Goal: Task Accomplishment & Management: Use online tool/utility

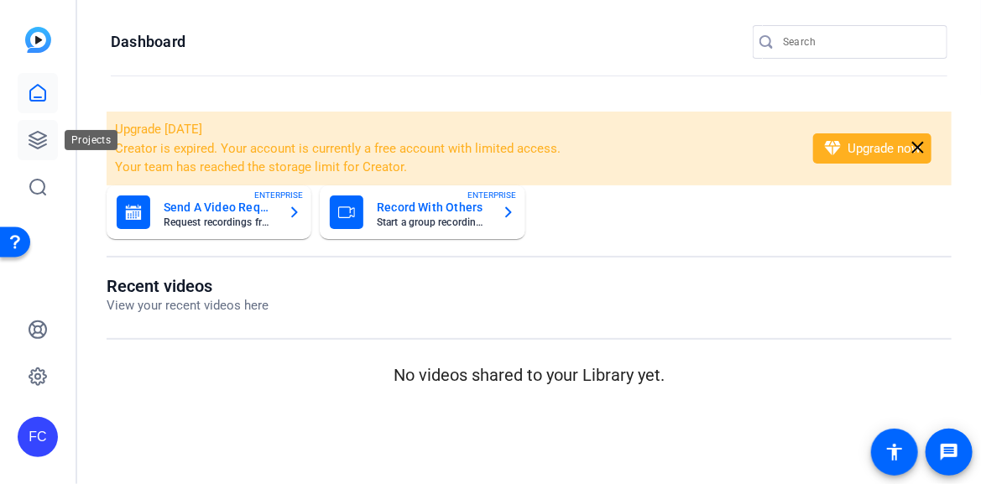
click at [39, 142] on icon at bounding box center [38, 140] width 20 height 20
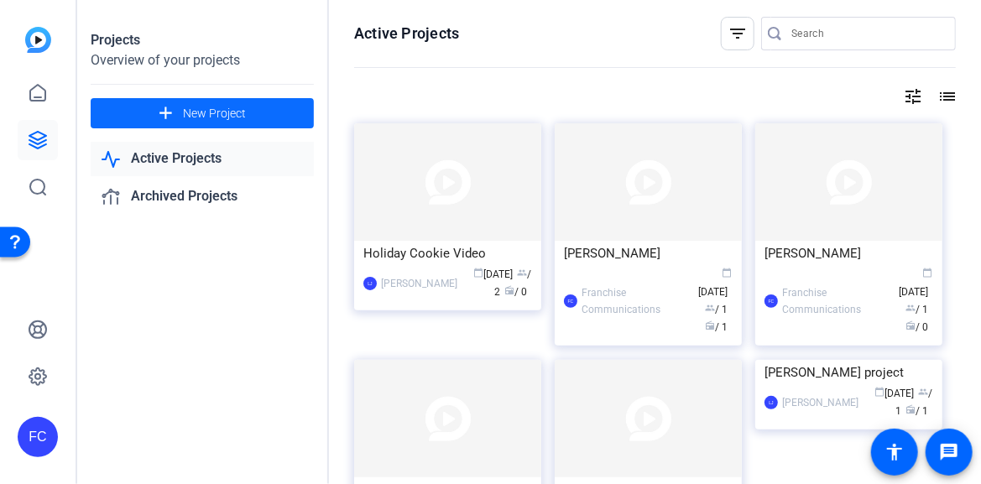
click at [195, 112] on span "New Project" at bounding box center [214, 114] width 63 height 18
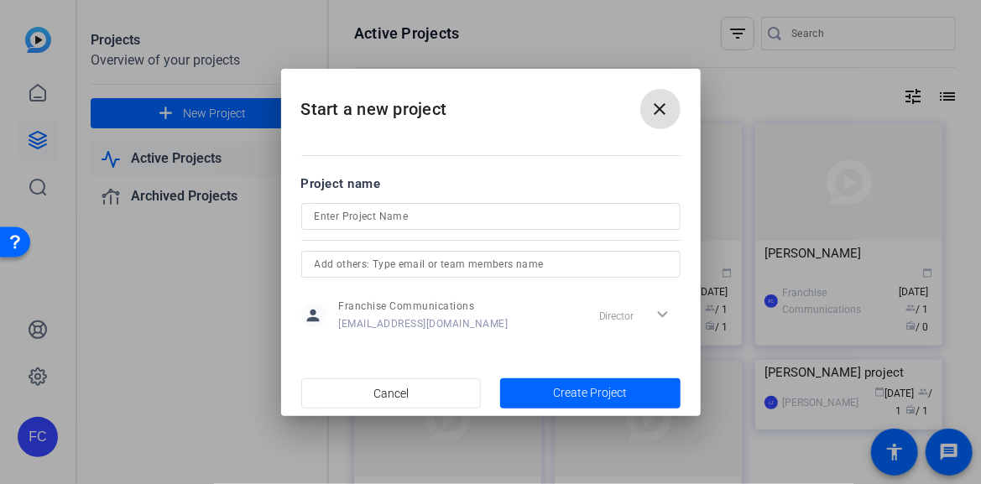
click at [372, 231] on div at bounding box center [490, 239] width 379 height 18
click at [373, 218] on input at bounding box center [491, 216] width 352 height 20
type input "[PERSON_NAME]"
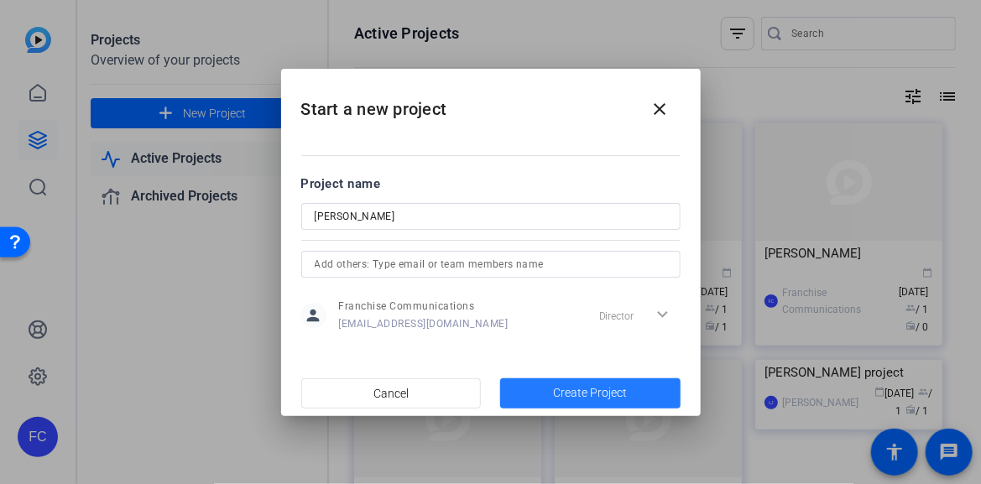
click at [576, 388] on span "Create Project" at bounding box center [590, 393] width 74 height 18
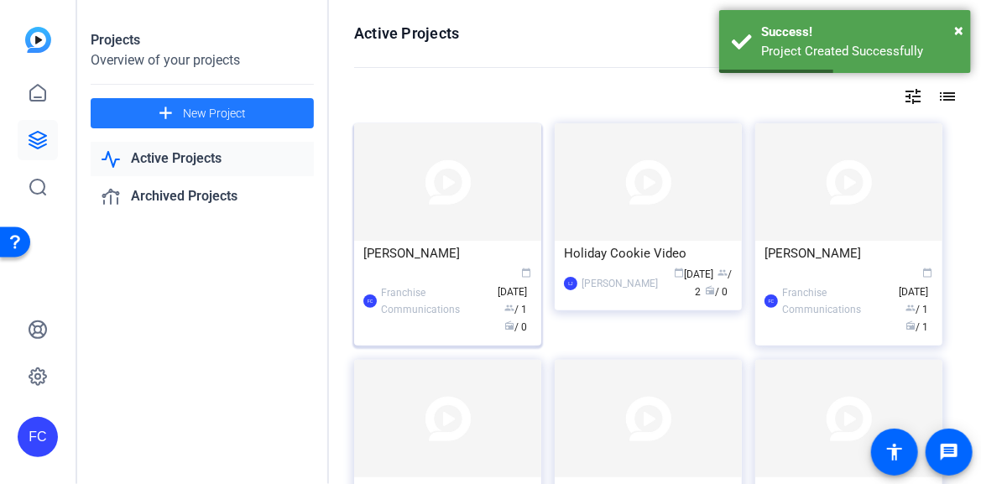
click at [430, 238] on img at bounding box center [447, 181] width 187 height 117
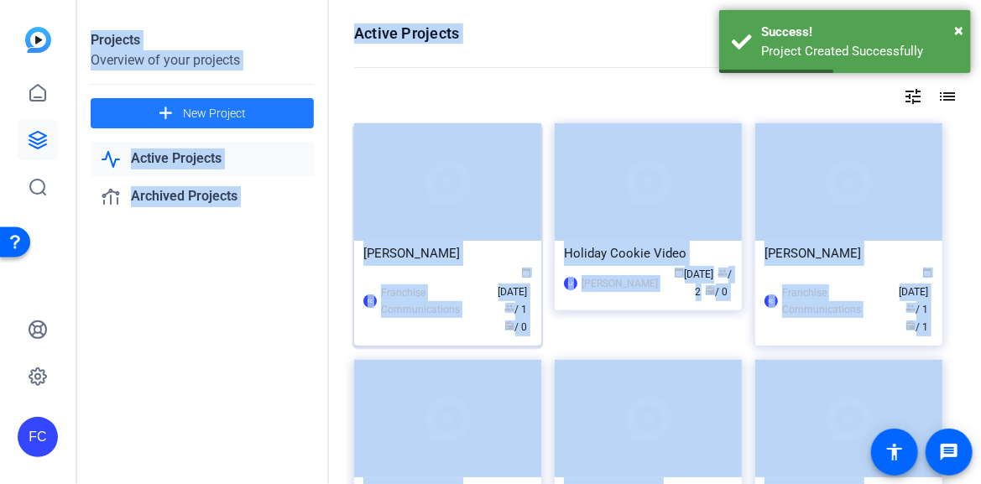
click at [430, 238] on div "Projects Overview of your projects add New Project Active Projects Archived Pro…" at bounding box center [529, 242] width 904 height 484
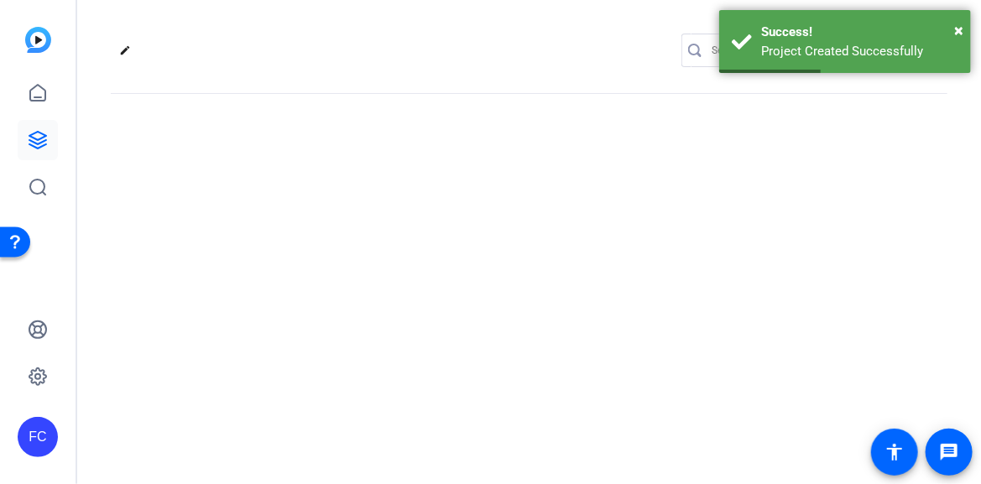
click at [430, 238] on div "edit settings" at bounding box center [529, 242] width 904 height 484
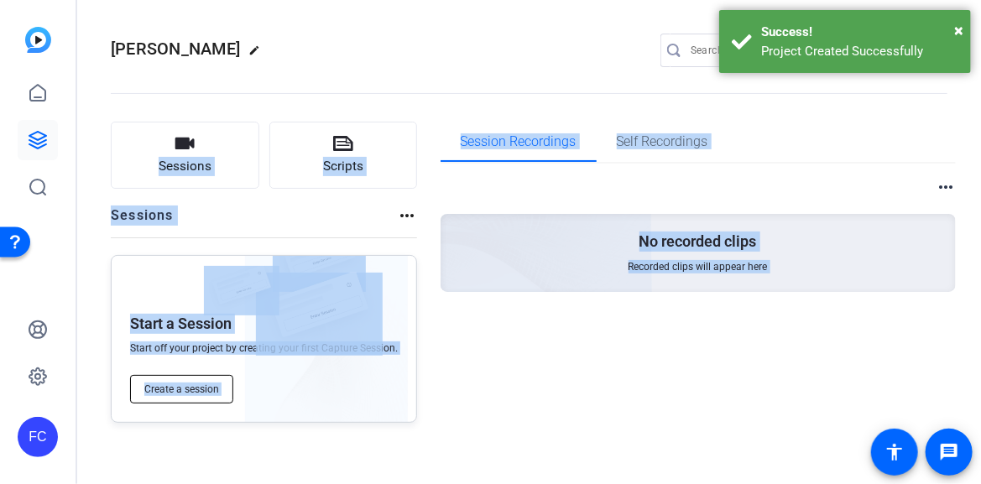
click at [193, 387] on span "Create a session" at bounding box center [181, 389] width 75 height 13
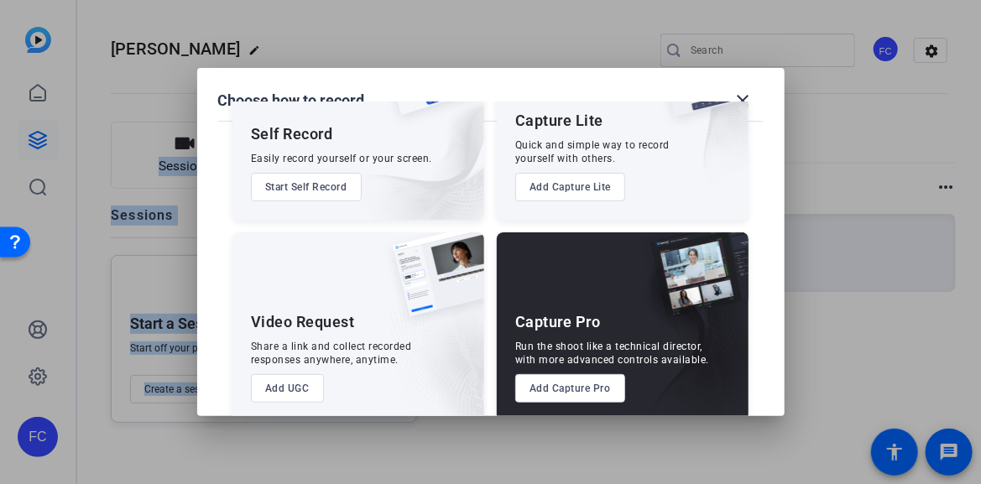
scroll to position [125, 0]
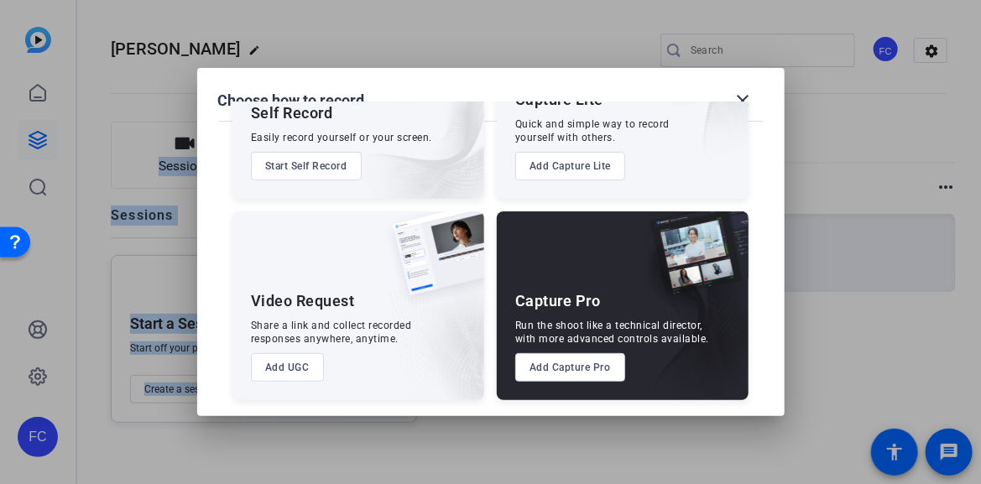
click at [571, 366] on button "Add Capture Pro" at bounding box center [570, 367] width 110 height 29
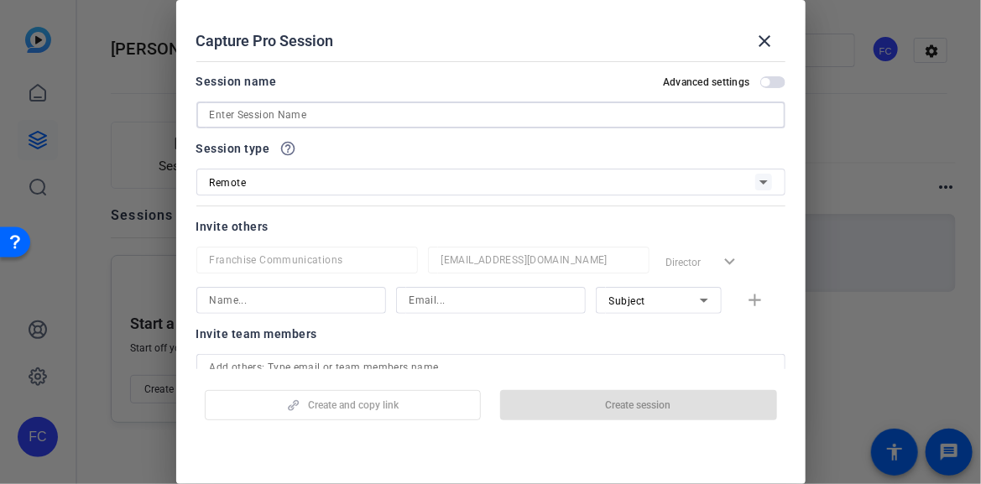
click at [335, 121] on input at bounding box center [491, 115] width 562 height 20
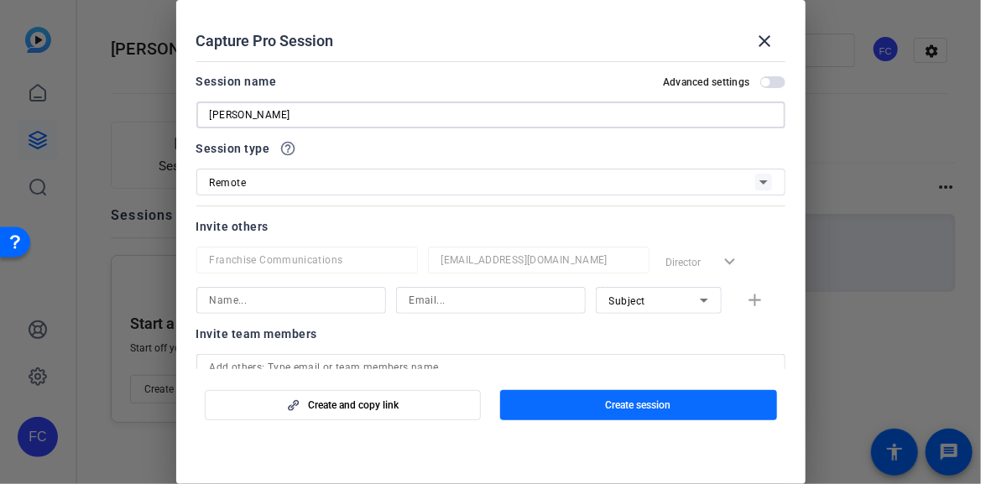
type input "[PERSON_NAME]"
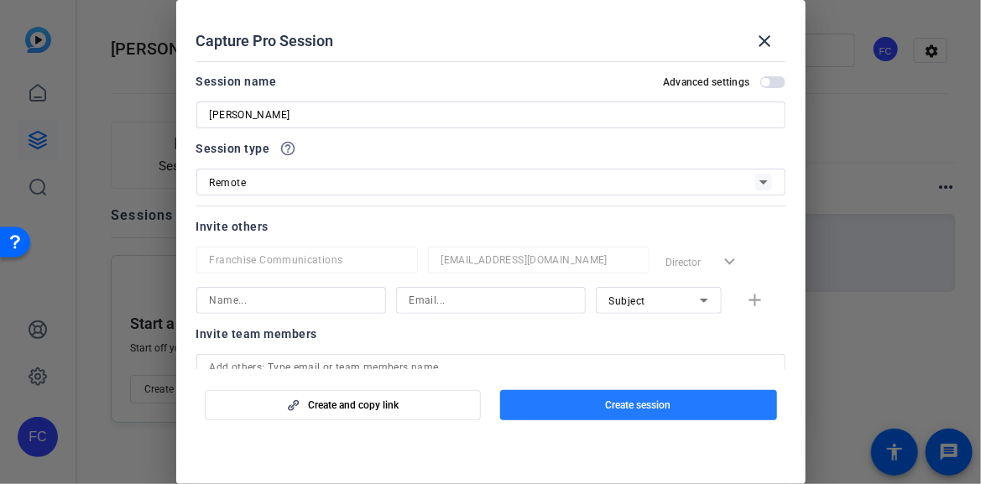
click at [639, 405] on span "Create session" at bounding box center [638, 405] width 65 height 13
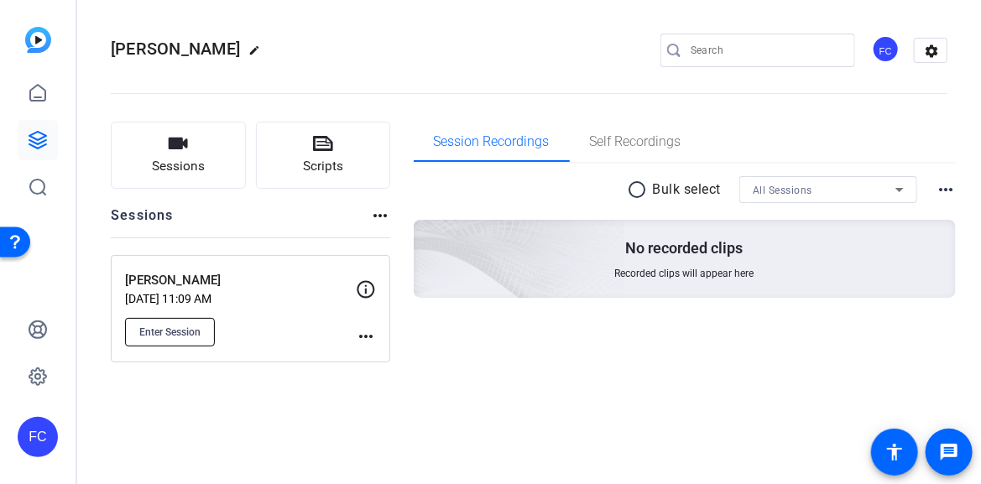
click at [169, 329] on span "Enter Session" at bounding box center [169, 332] width 61 height 13
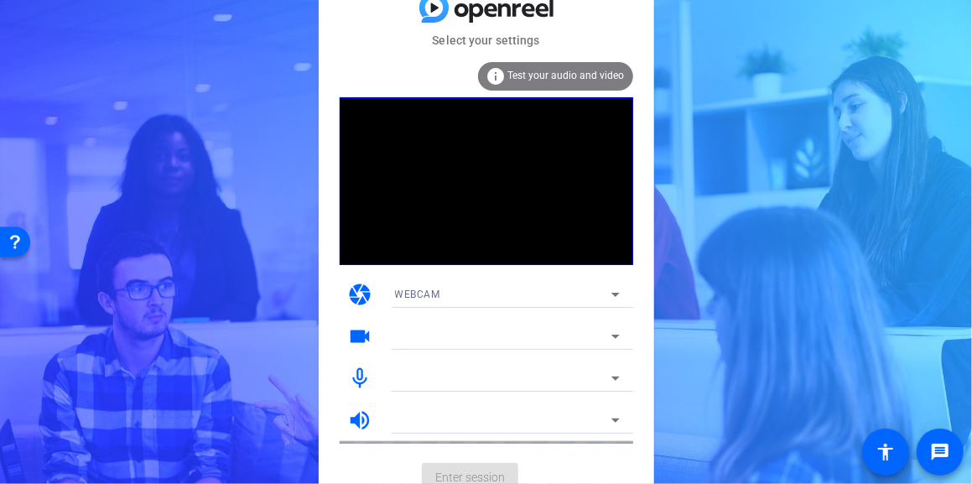
click at [613, 341] on icon at bounding box center [616, 336] width 20 height 20
click at [614, 339] on mat-form-field "Mirametrix Virtual Camera" at bounding box center [508, 336] width 252 height 27
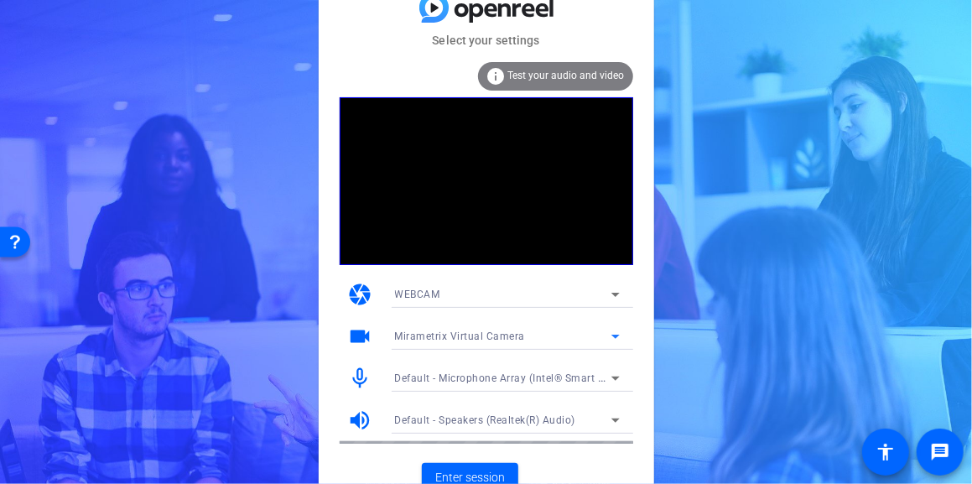
click at [613, 337] on icon at bounding box center [616, 336] width 20 height 20
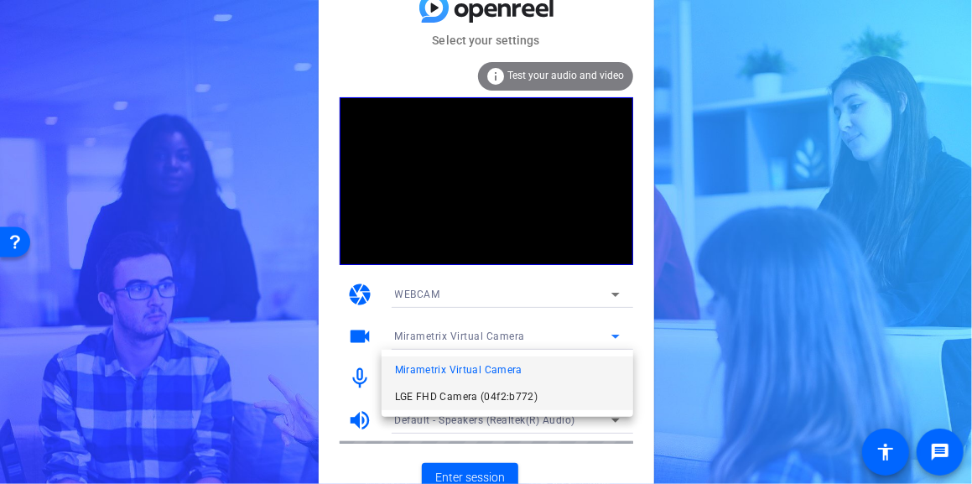
click at [534, 394] on mat-option "LGE FHD Camera (04f2:b772)" at bounding box center [508, 396] width 252 height 27
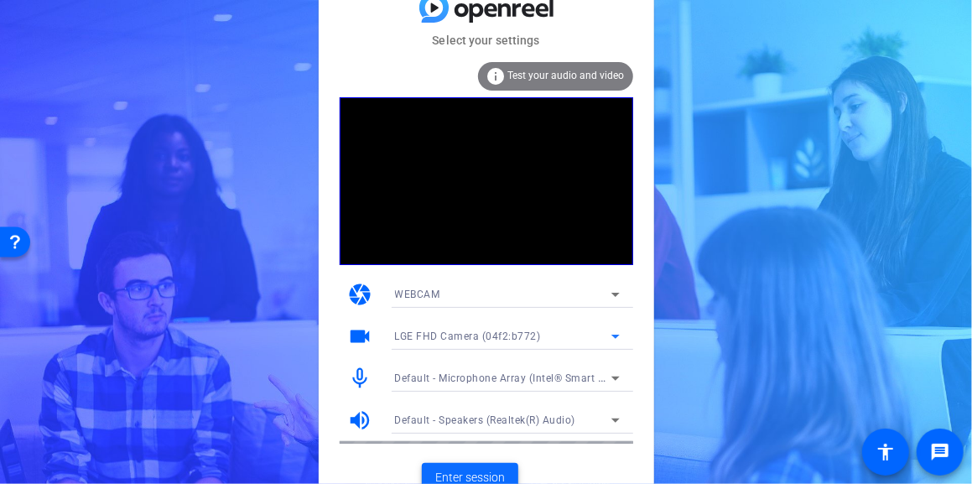
click at [478, 471] on span "Enter session" at bounding box center [470, 478] width 70 height 18
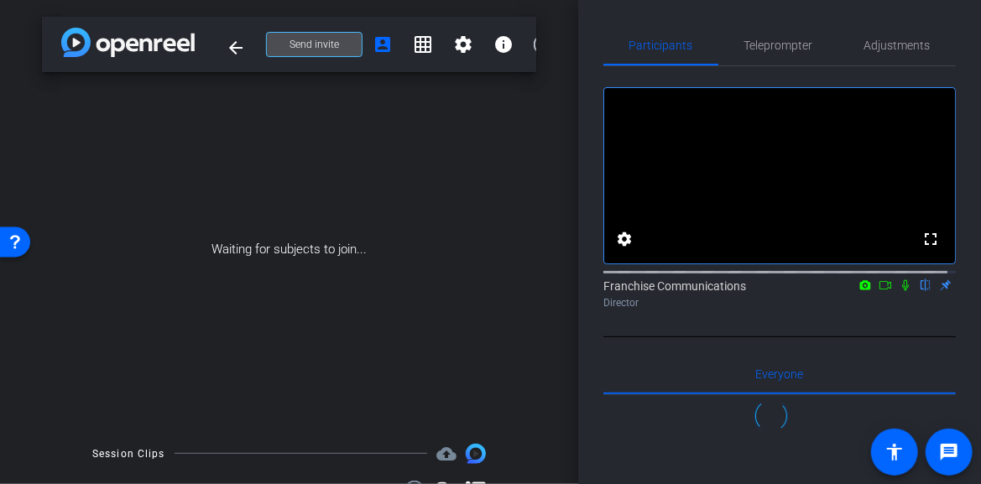
click at [320, 50] on span "Send invite" at bounding box center [314, 44] width 50 height 13
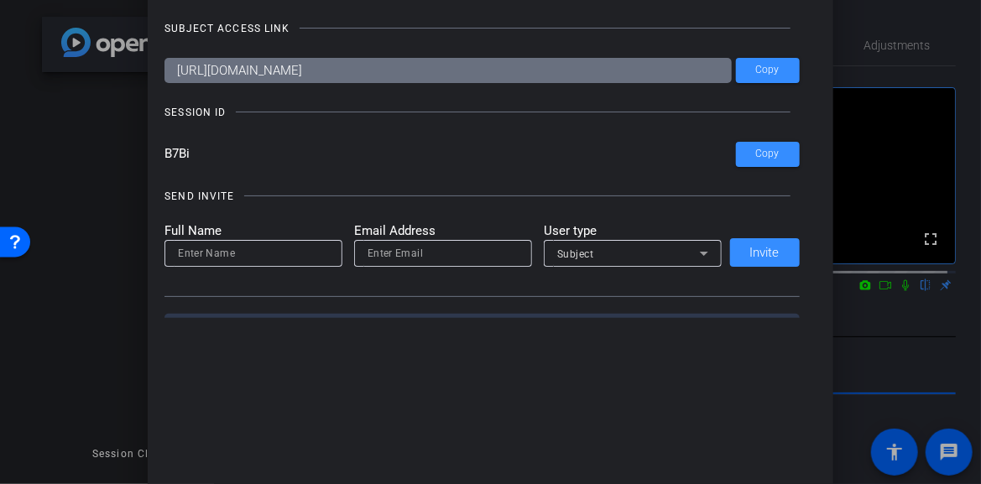
click at [920, 26] on div at bounding box center [490, 242] width 981 height 484
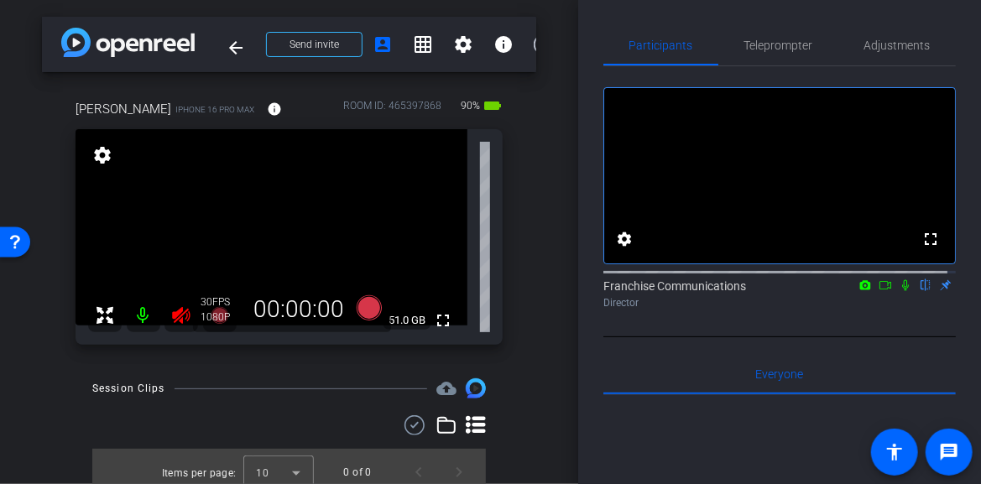
click at [175, 317] on icon at bounding box center [181, 315] width 18 height 17
click at [895, 43] on span "Adjustments" at bounding box center [897, 45] width 66 height 12
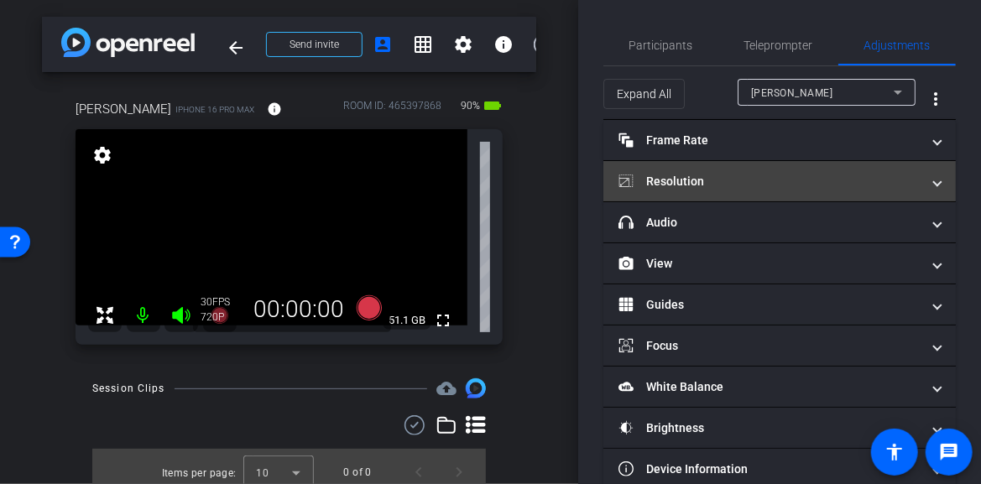
click at [934, 182] on span at bounding box center [937, 182] width 7 height 18
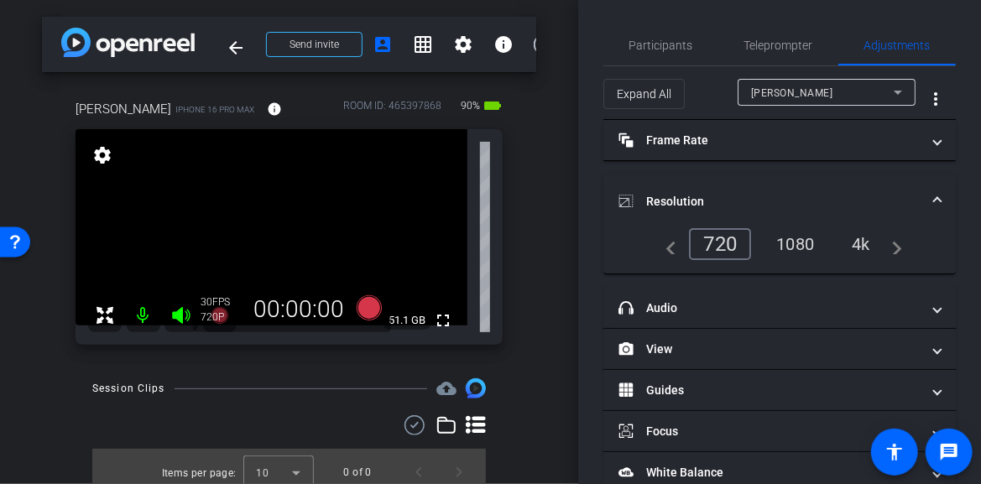
click at [864, 247] on div "4k" at bounding box center [861, 244] width 44 height 29
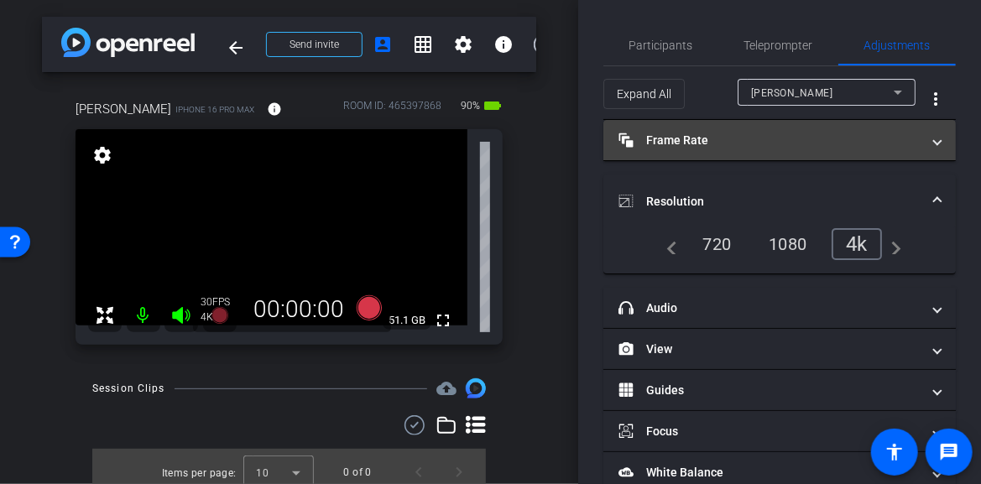
click at [934, 145] on span at bounding box center [937, 141] width 7 height 18
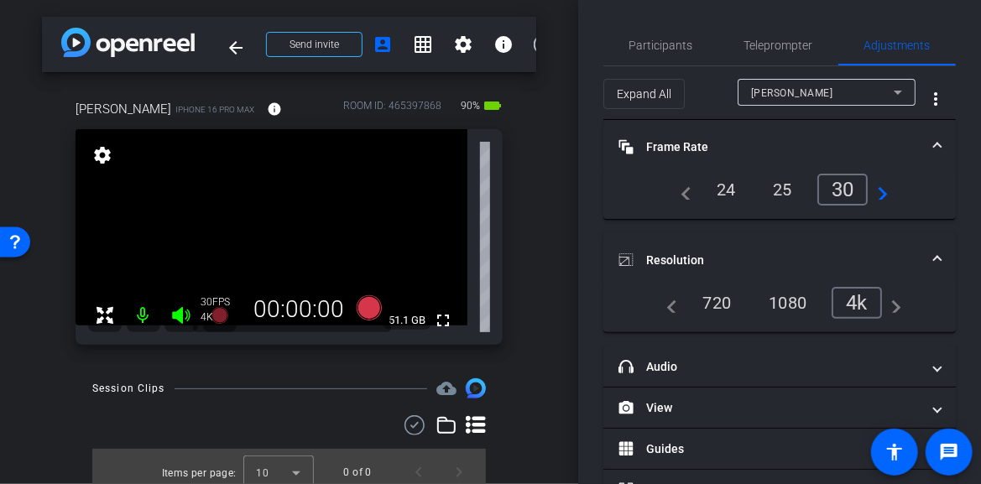
click at [723, 190] on div "24" at bounding box center [726, 189] width 44 height 29
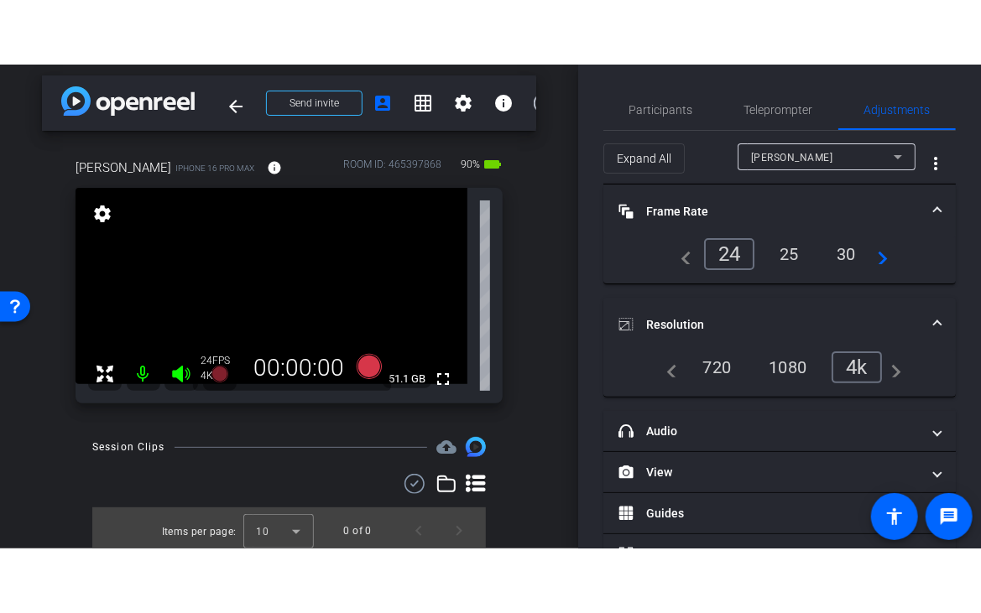
scroll to position [12, 0]
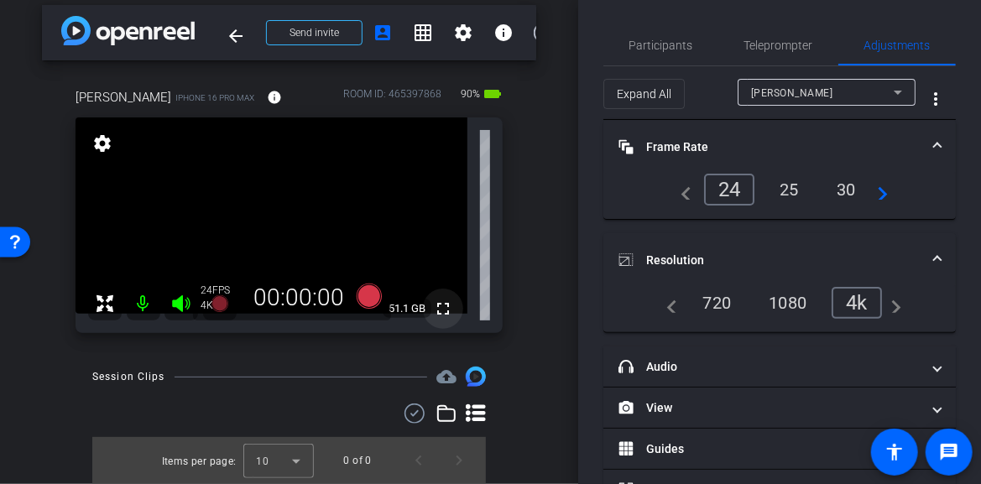
click at [433, 309] on mat-icon "fullscreen" at bounding box center [443, 309] width 20 height 20
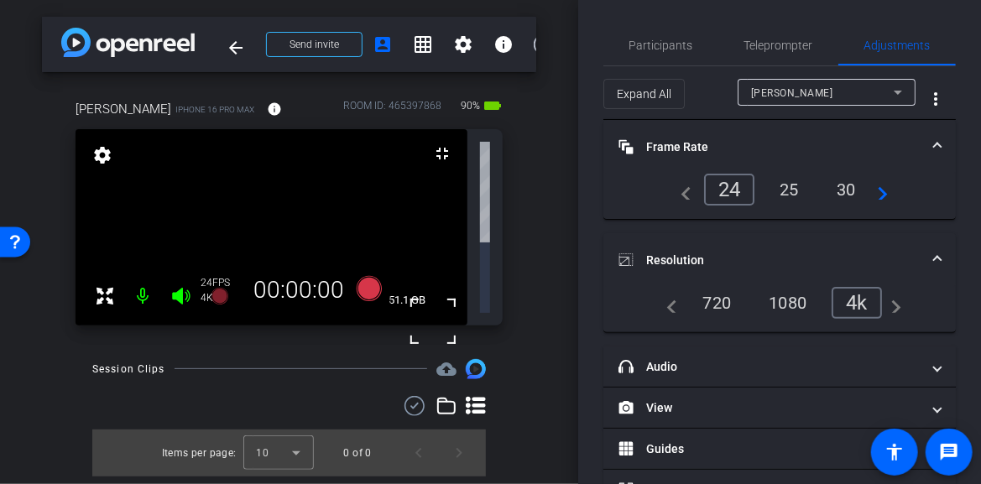
scroll to position [0, 0]
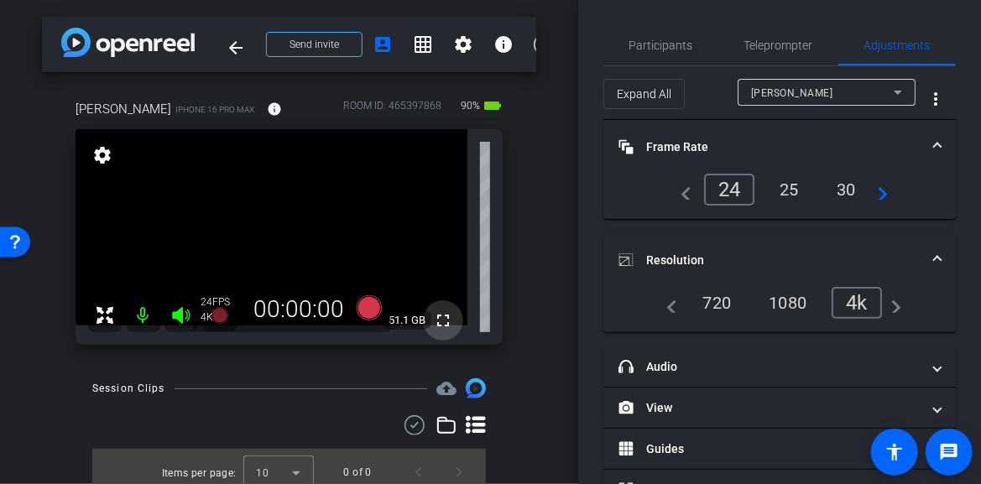
click at [433, 315] on mat-icon "fullscreen" at bounding box center [443, 320] width 20 height 20
click at [364, 304] on icon at bounding box center [368, 307] width 25 height 25
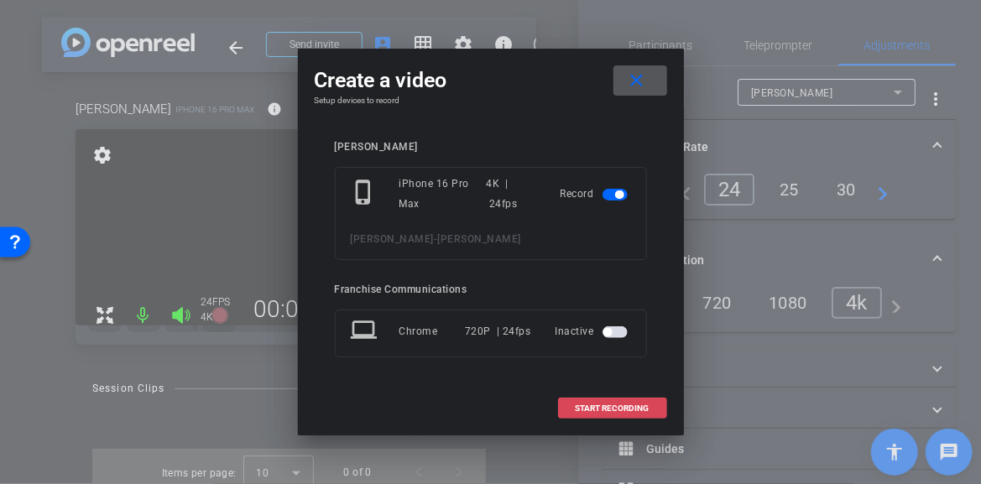
click at [603, 409] on span "START RECORDING" at bounding box center [613, 408] width 74 height 8
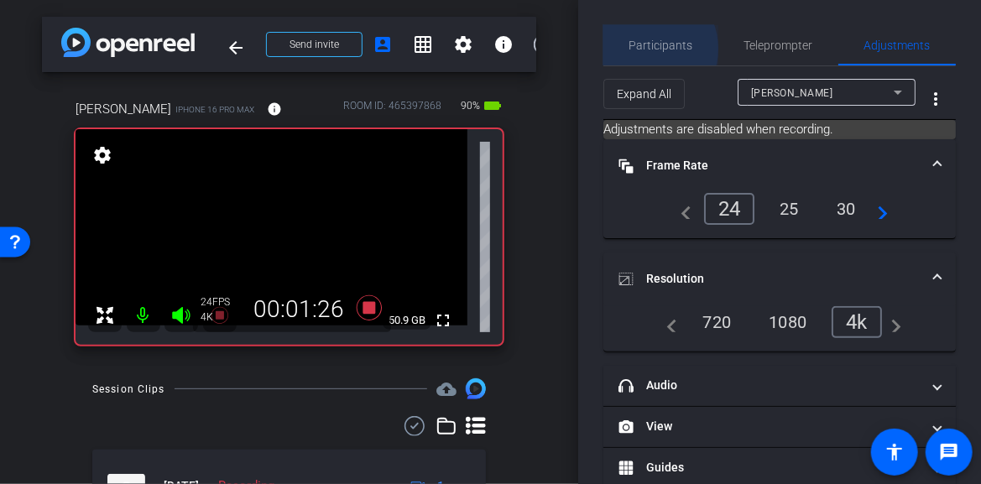
click at [646, 47] on span "Participants" at bounding box center [661, 45] width 64 height 12
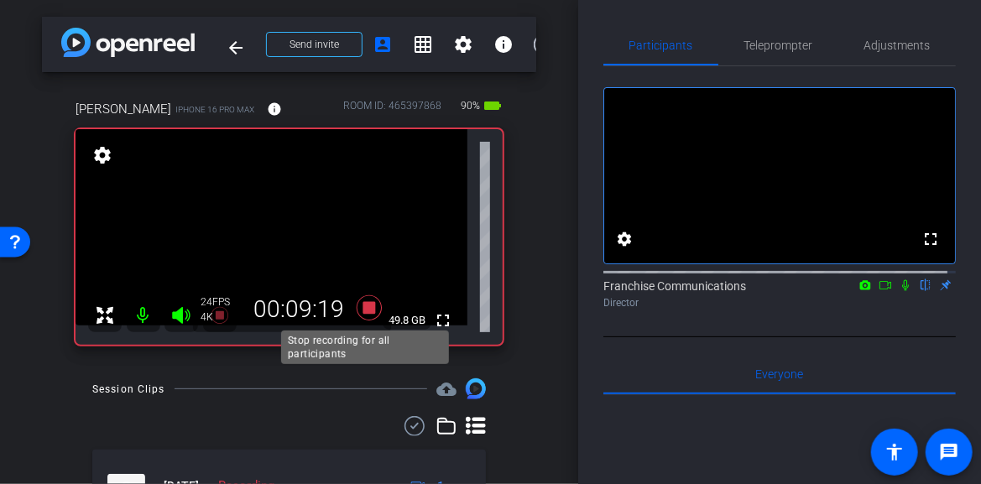
click at [366, 305] on icon at bounding box center [368, 307] width 25 height 25
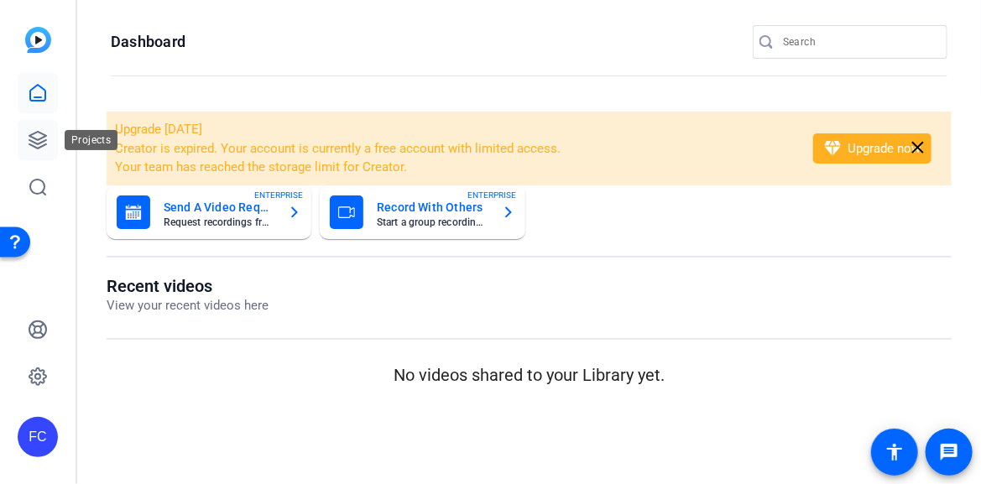
click at [39, 143] on icon at bounding box center [37, 140] width 17 height 17
click at [41, 135] on icon at bounding box center [38, 140] width 20 height 20
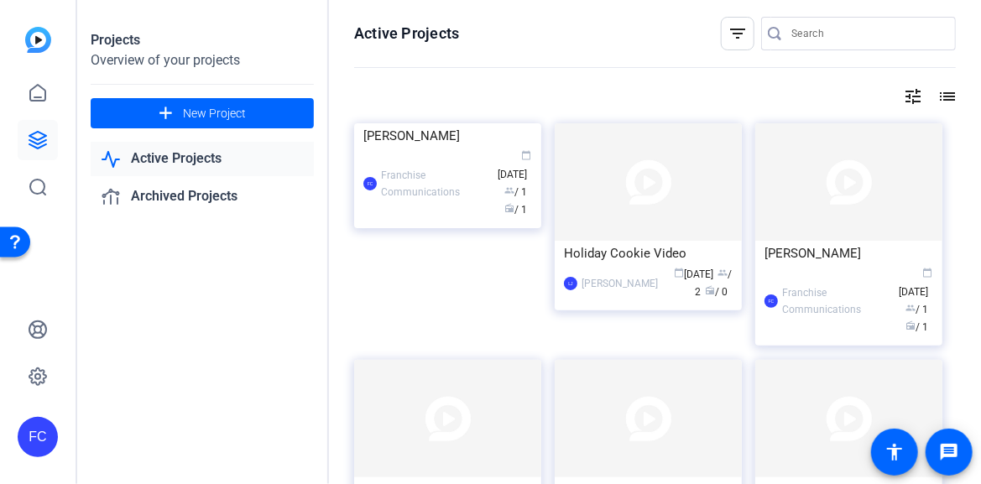
click at [468, 123] on img at bounding box center [447, 123] width 187 height 0
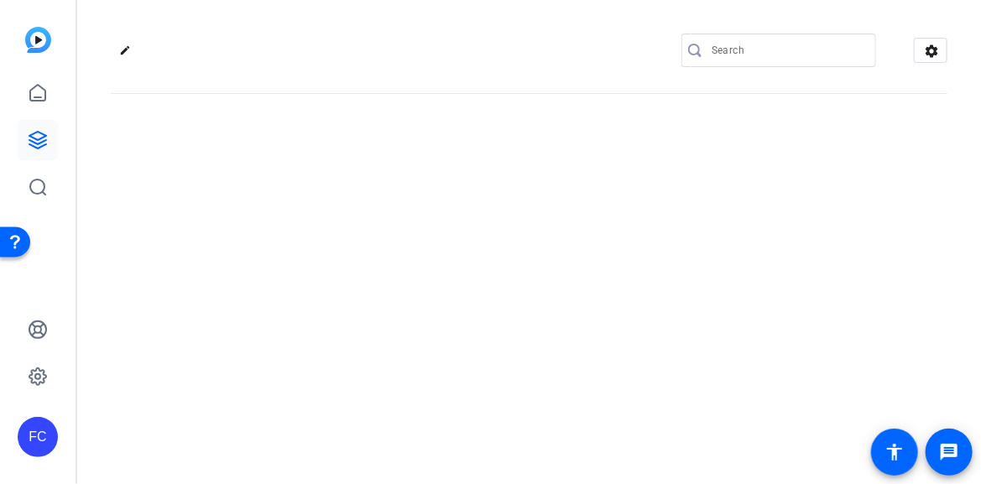
click at [469, 190] on div "edit settings" at bounding box center [529, 242] width 904 height 484
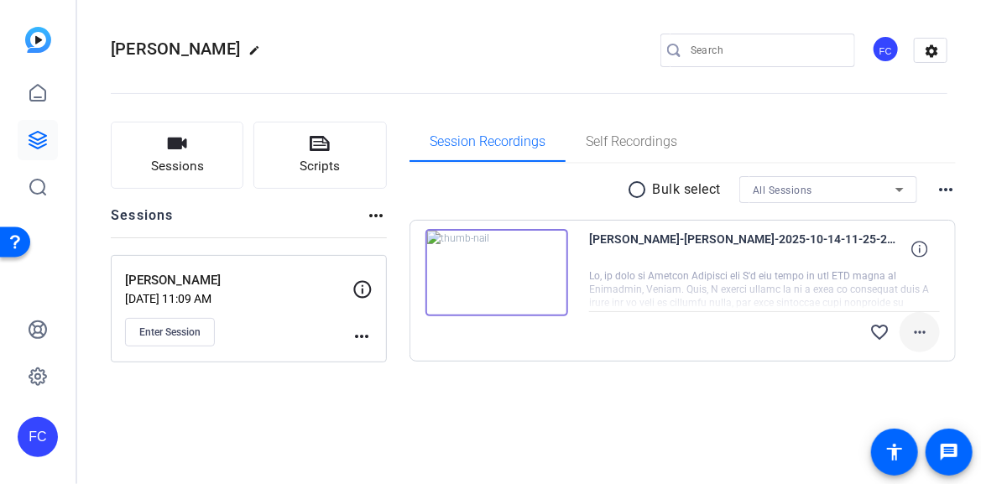
click at [922, 330] on mat-icon "more_horiz" at bounding box center [920, 332] width 20 height 20
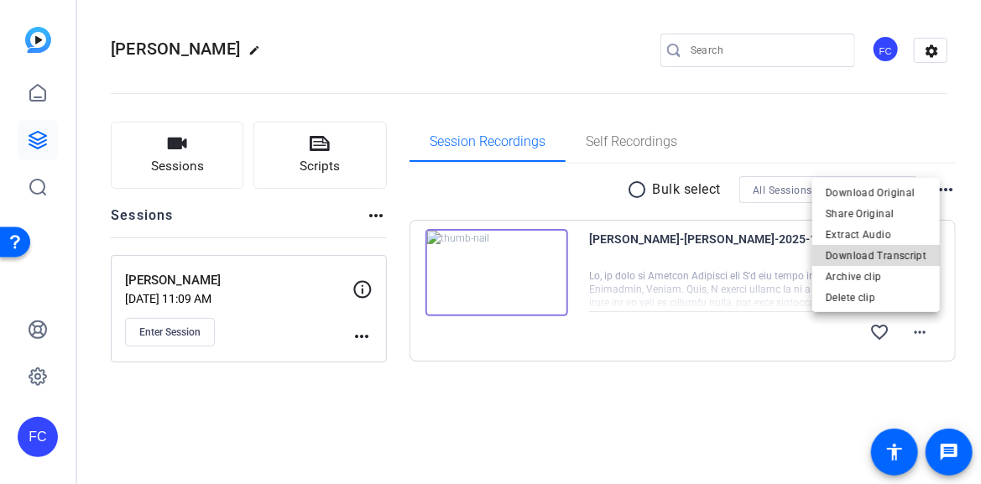
click at [893, 253] on span "Download Transcript" at bounding box center [876, 255] width 101 height 20
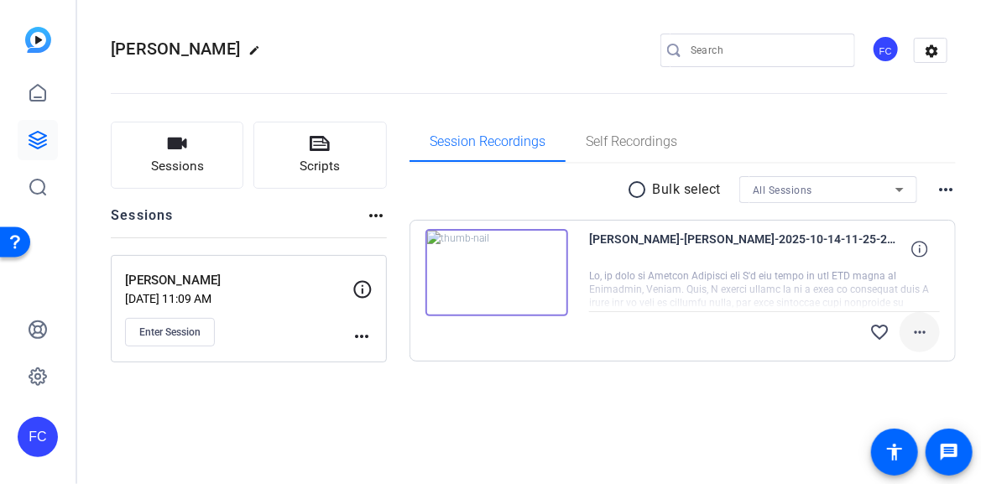
click at [923, 330] on mat-icon "more_horiz" at bounding box center [920, 332] width 20 height 20
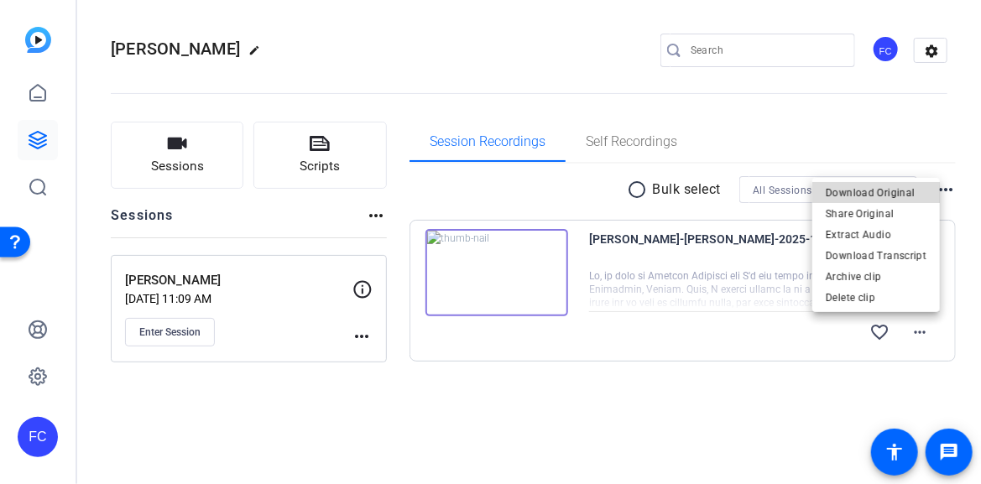
click at [898, 197] on span "Download Original" at bounding box center [876, 192] width 101 height 20
